Goal: Task Accomplishment & Management: Use online tool/utility

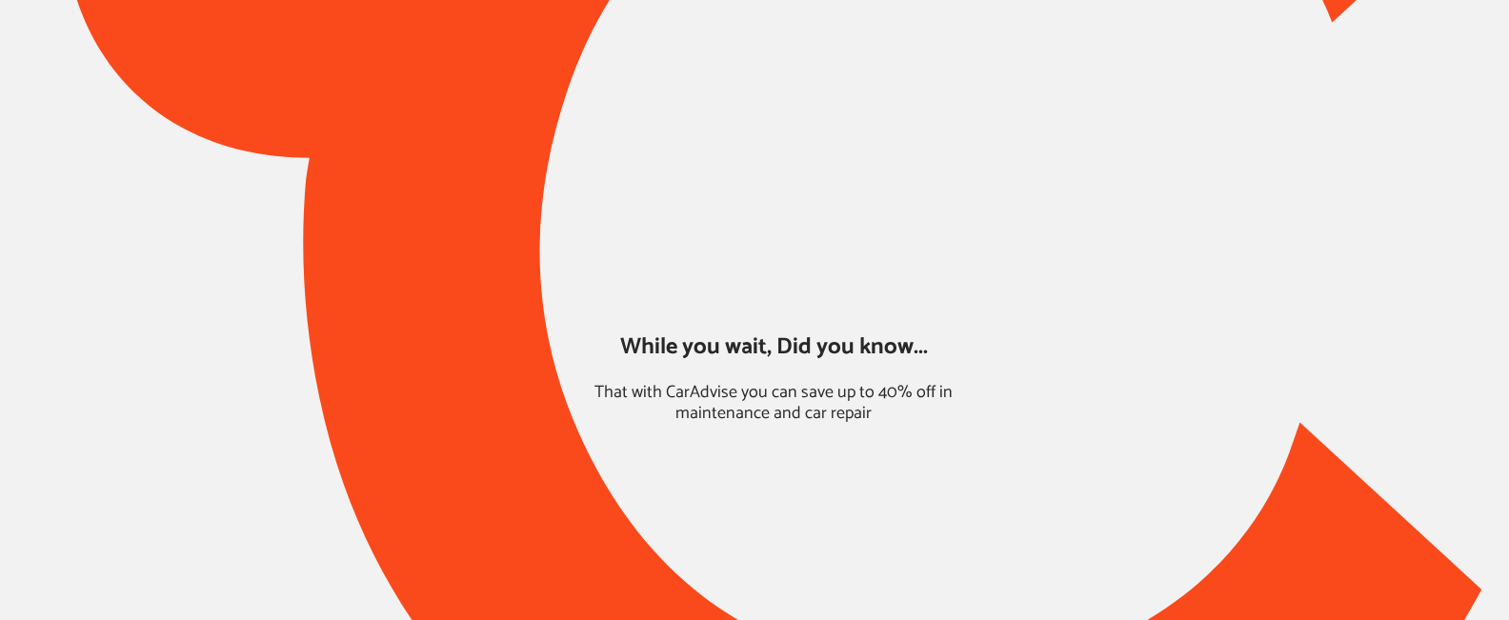
type input "*****"
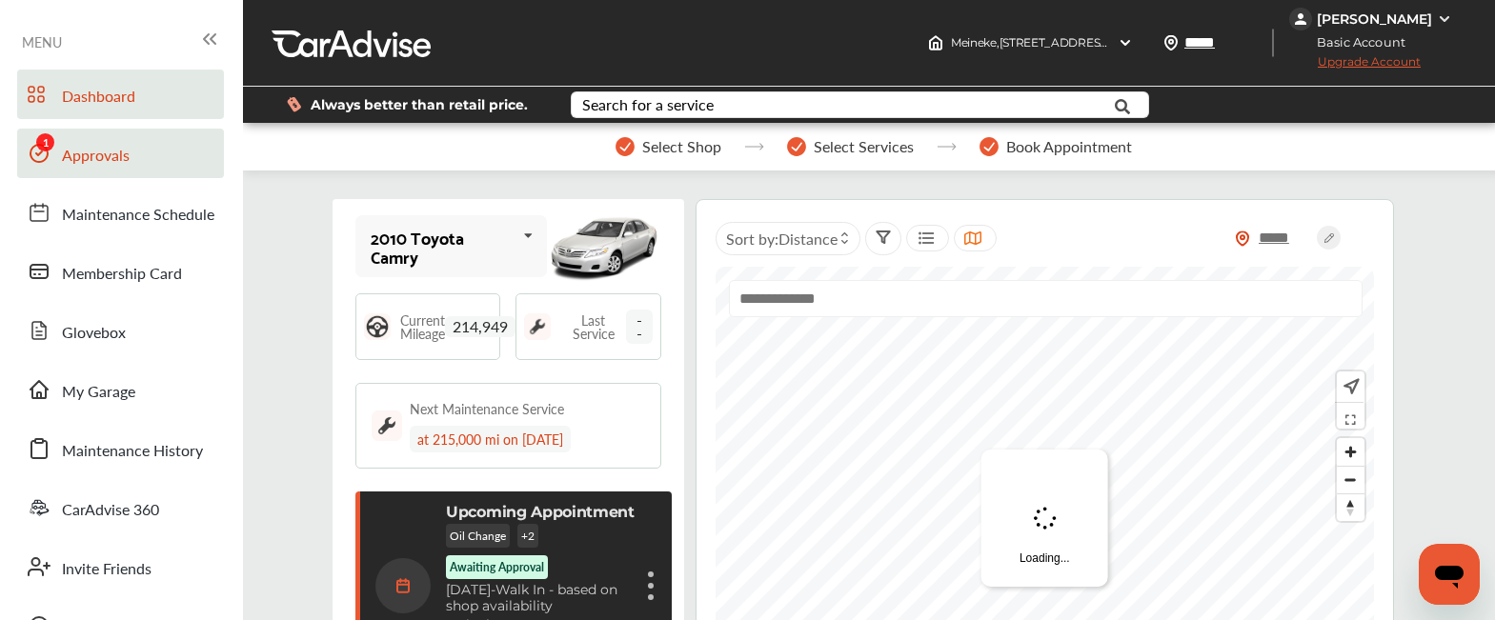
click at [114, 166] on span "Approvals" at bounding box center [96, 156] width 68 height 25
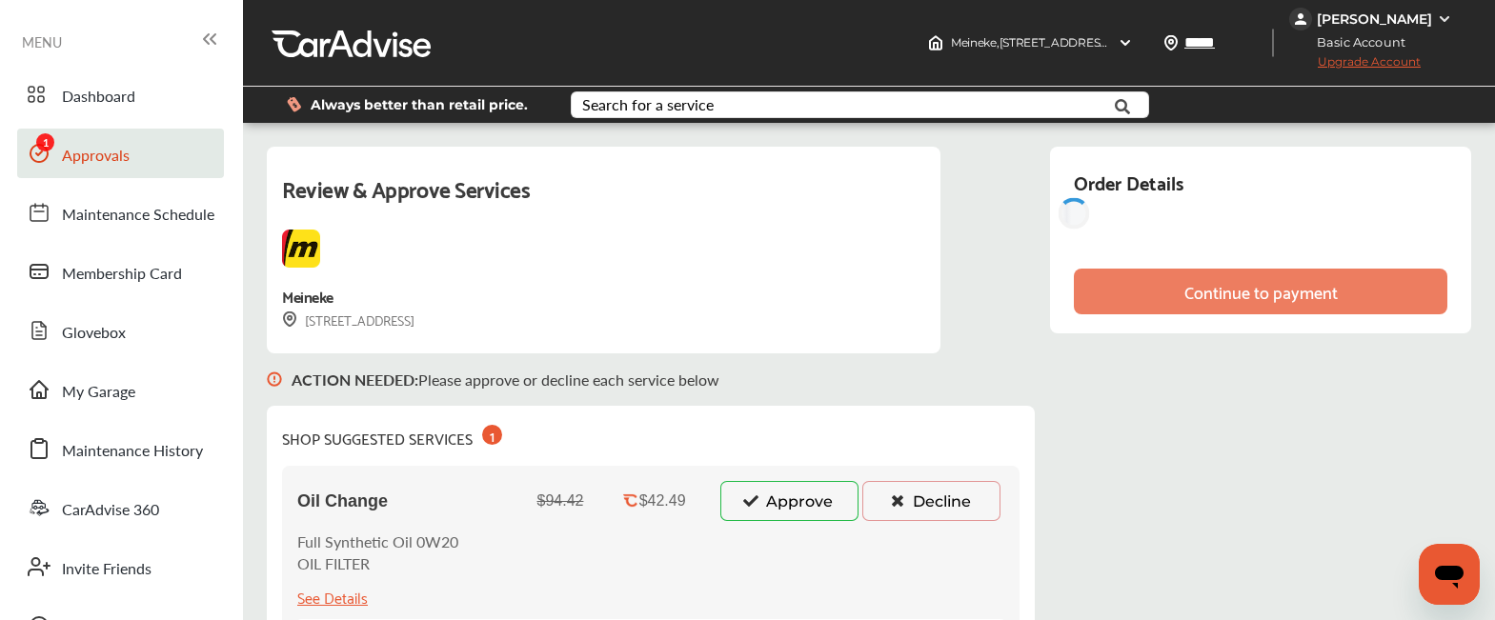
click at [788, 495] on button "Approve" at bounding box center [789, 501] width 138 height 40
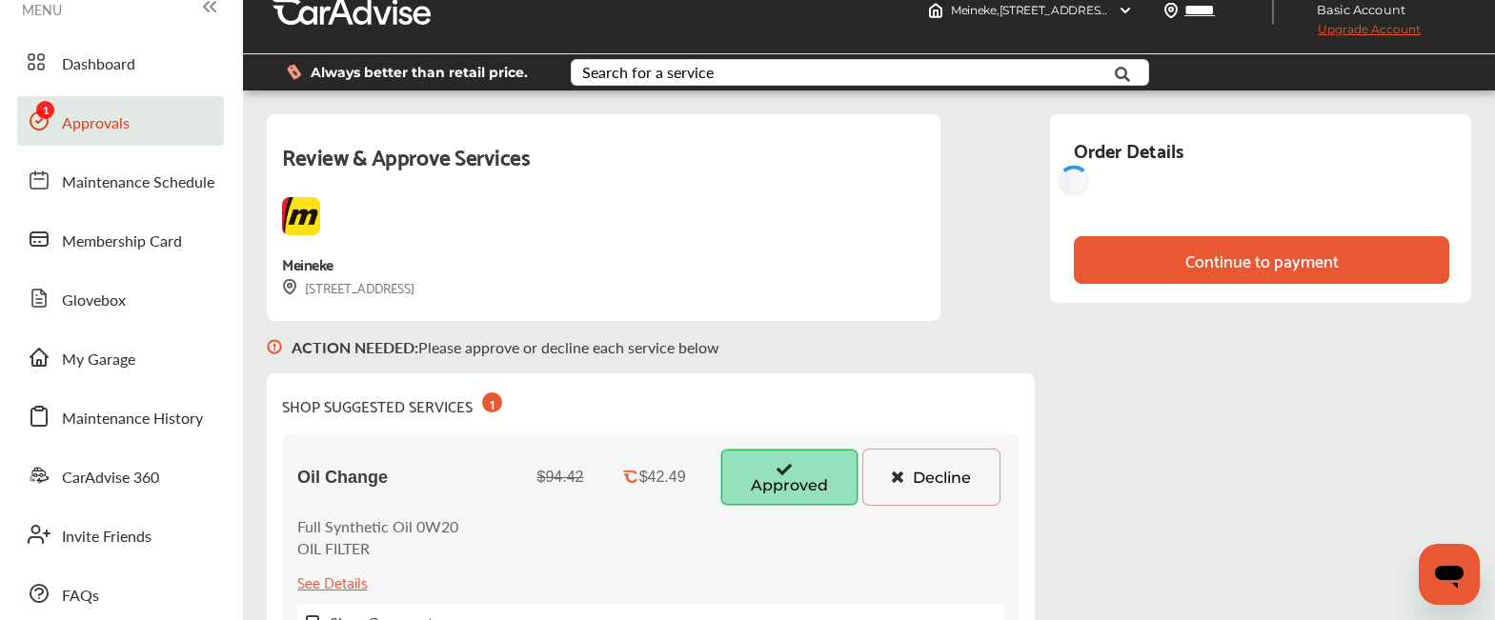
scroll to position [35, 0]
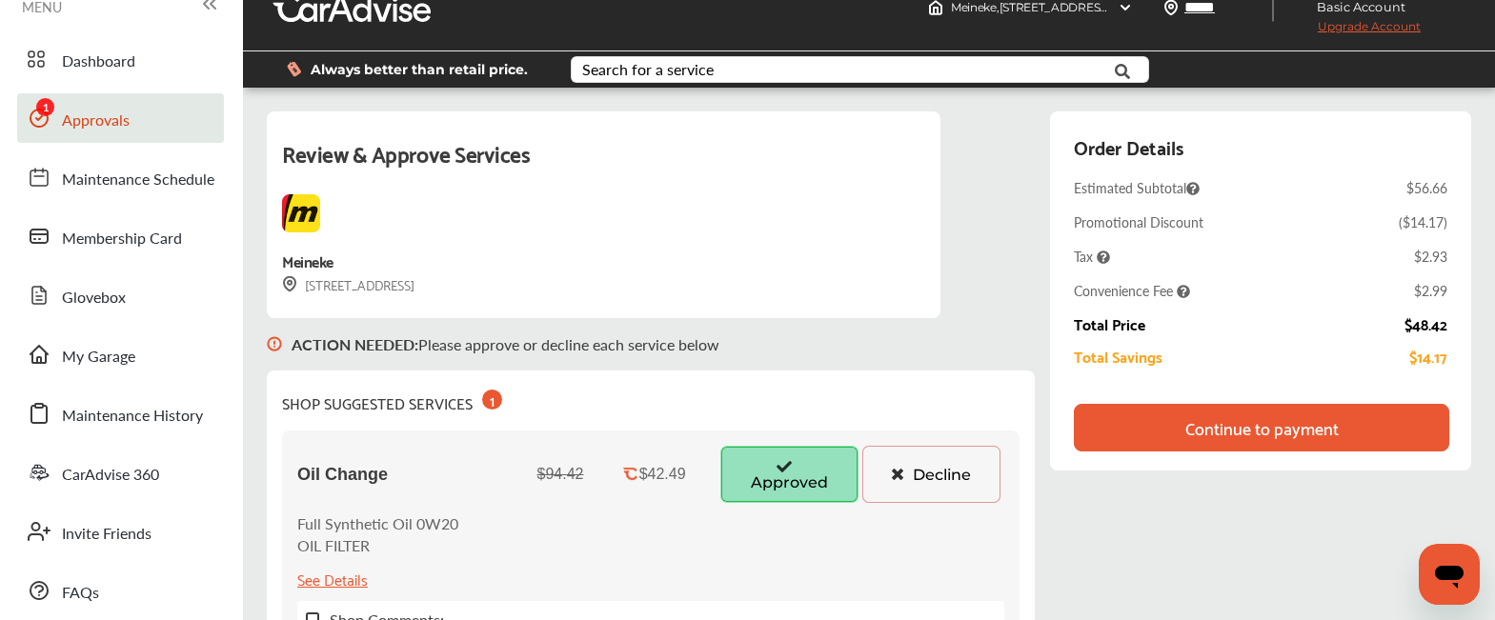
click at [1148, 433] on div "Continue to payment" at bounding box center [1262, 428] width 376 height 48
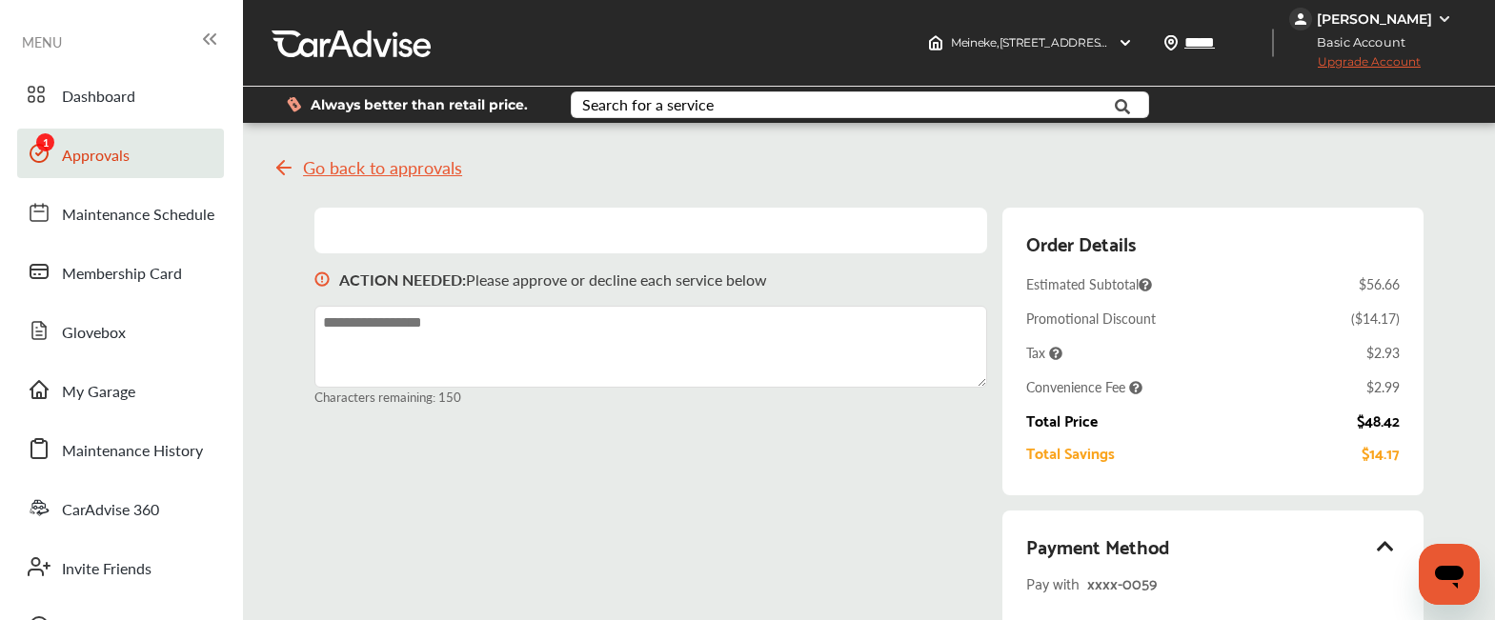
scroll to position [0, 0]
